Goal: Information Seeking & Learning: Learn about a topic

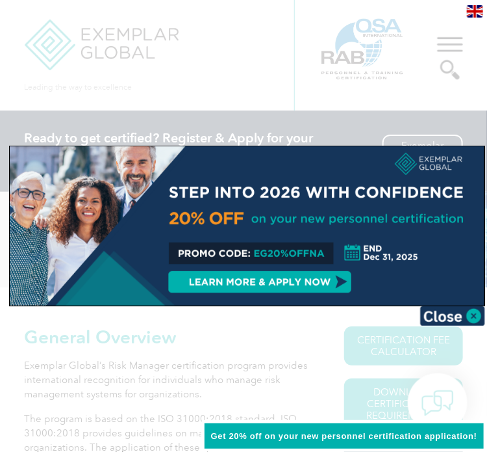
click at [456, 309] on img at bounding box center [453, 315] width 65 height 19
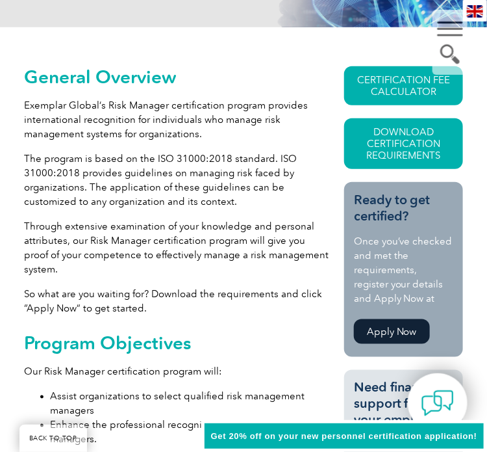
scroll to position [455, 0]
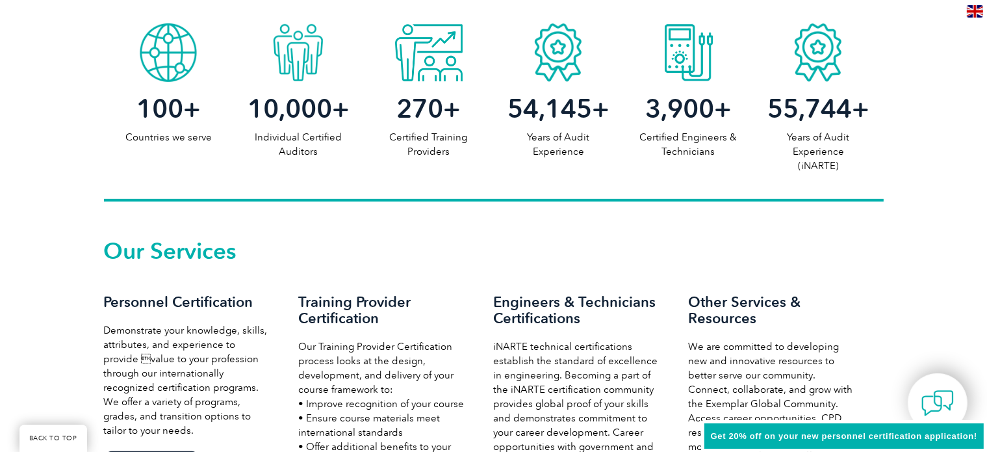
scroll to position [780, 0]
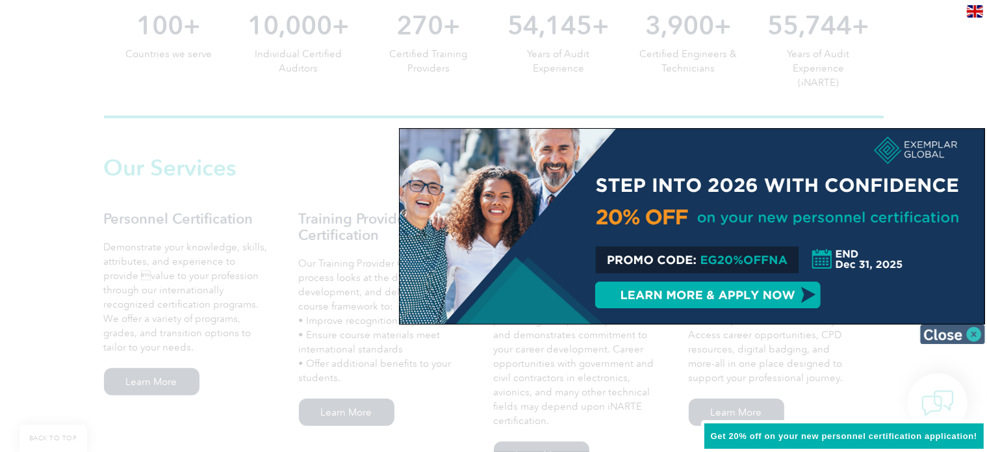
click at [954, 332] on img at bounding box center [952, 333] width 65 height 19
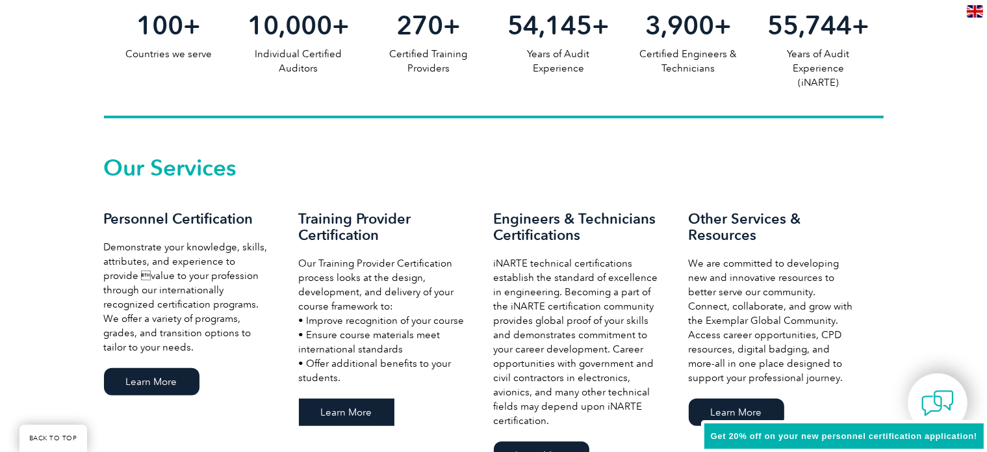
click at [373, 408] on link "Learn More" at bounding box center [347, 411] width 96 height 27
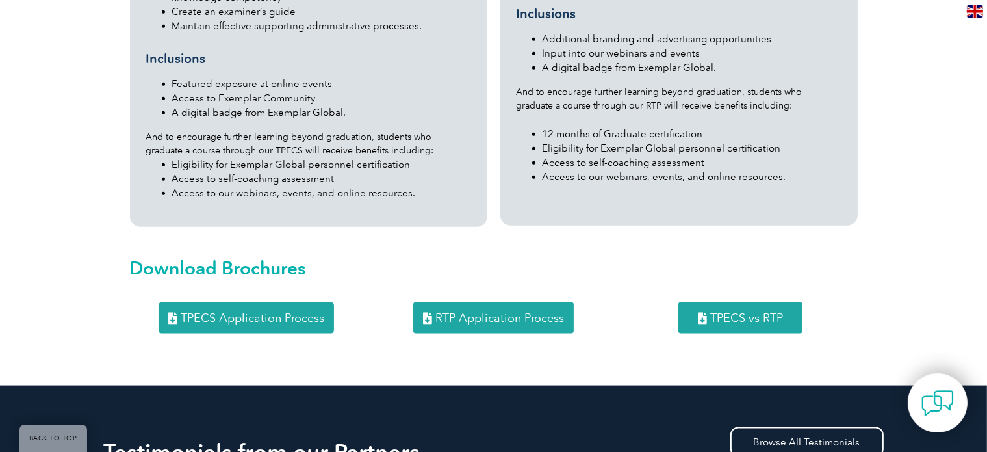
scroll to position [1625, 0]
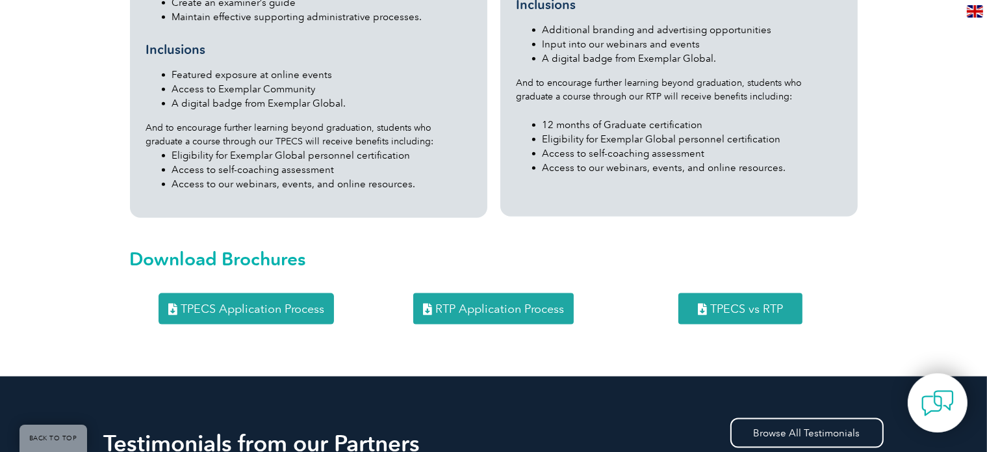
click at [766, 303] on span "TPECS vs RTP" at bounding box center [746, 309] width 73 height 12
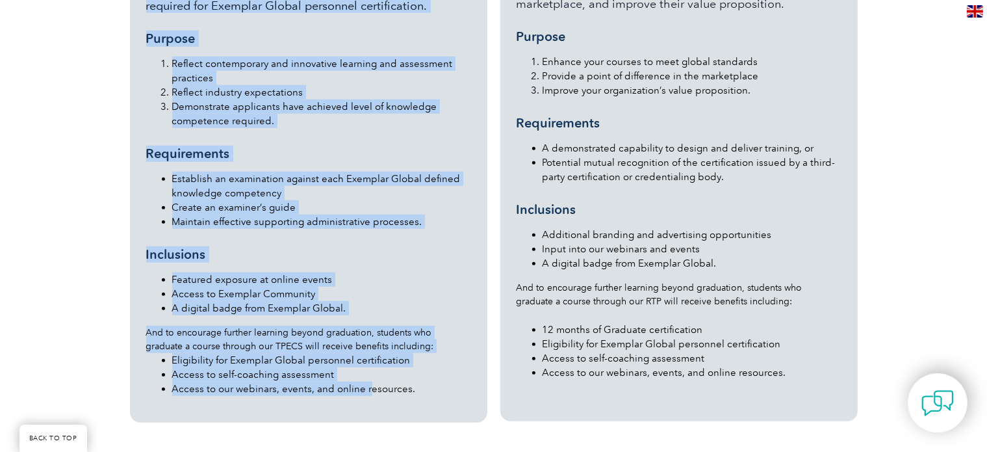
scroll to position [1430, 0]
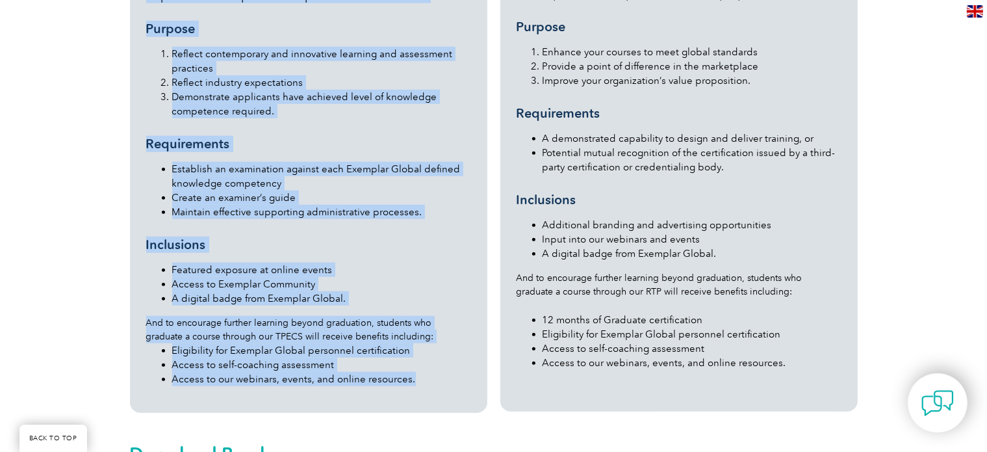
drag, startPoint x: 148, startPoint y: 73, endPoint x: 424, endPoint y: 355, distance: 394.8
click at [424, 355] on div "Training Provider and Examiner Certification Scheme (TPECS) Our Training Provid…" at bounding box center [308, 141] width 325 height 510
copy div "Training Provider and Examiner Certification Scheme (TPECS) Our Training Provid…"
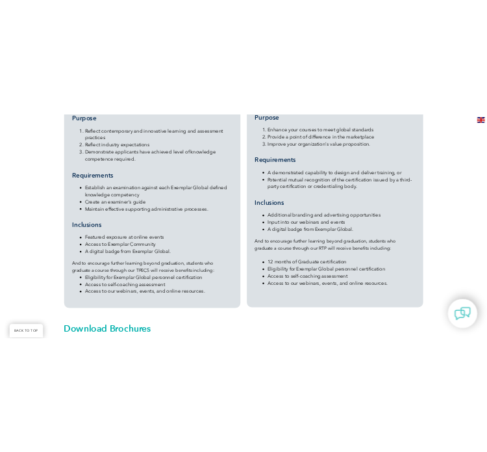
scroll to position [1560, 0]
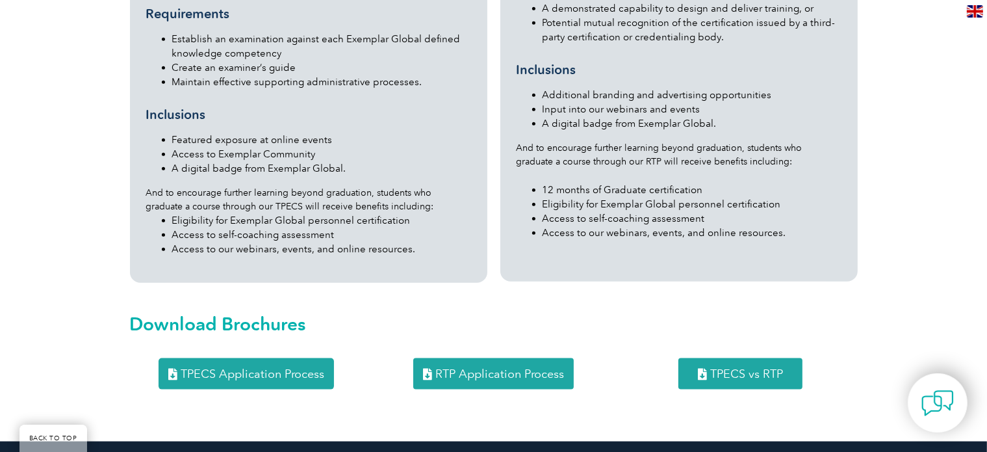
click at [497, 358] on link "RTP Application Process" at bounding box center [493, 373] width 161 height 31
click at [473, 368] on span "RTP Application Process" at bounding box center [499, 374] width 129 height 12
click at [213, 368] on span "TPECS Application Process" at bounding box center [253, 374] width 144 height 12
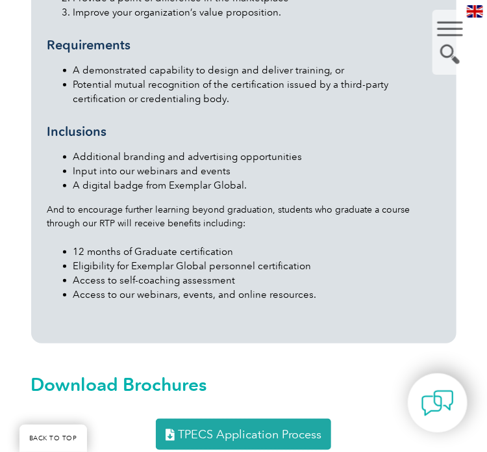
scroll to position [2534, 0]
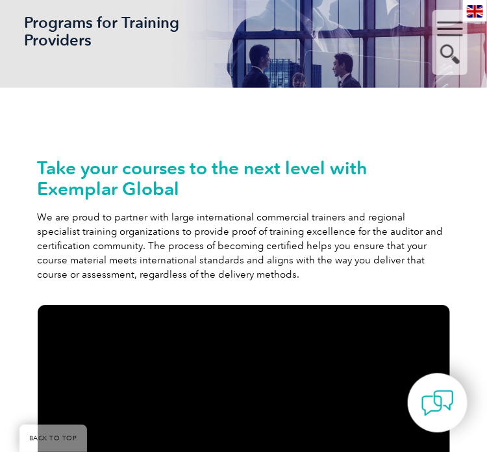
scroll to position [260, 0]
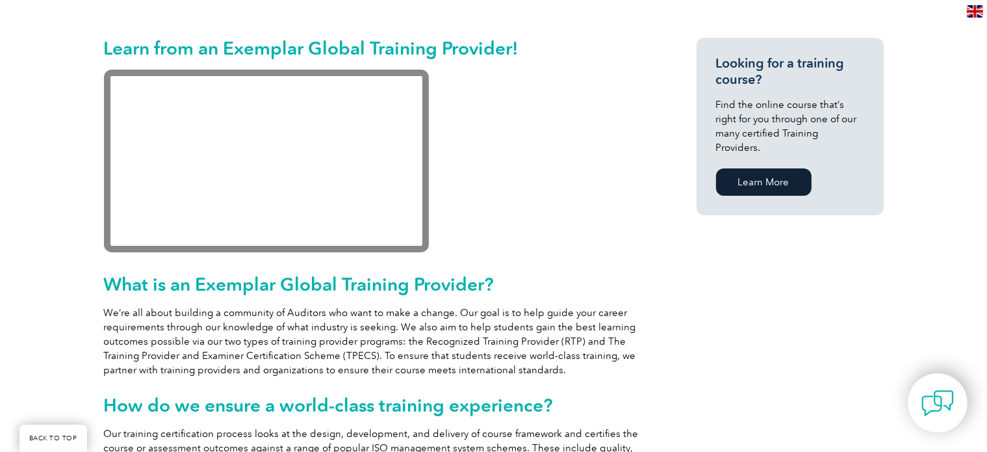
scroll to position [324, 0]
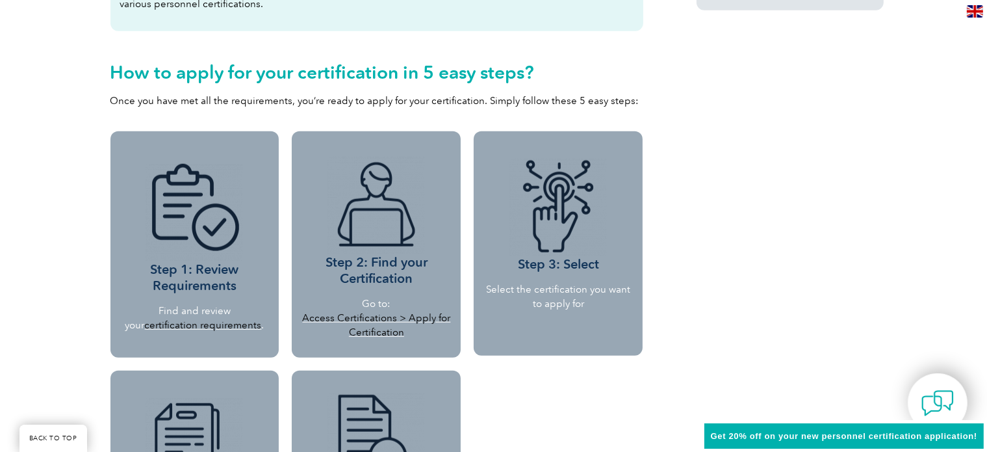
scroll to position [1170, 0]
